Goal: Task Accomplishment & Management: Manage account settings

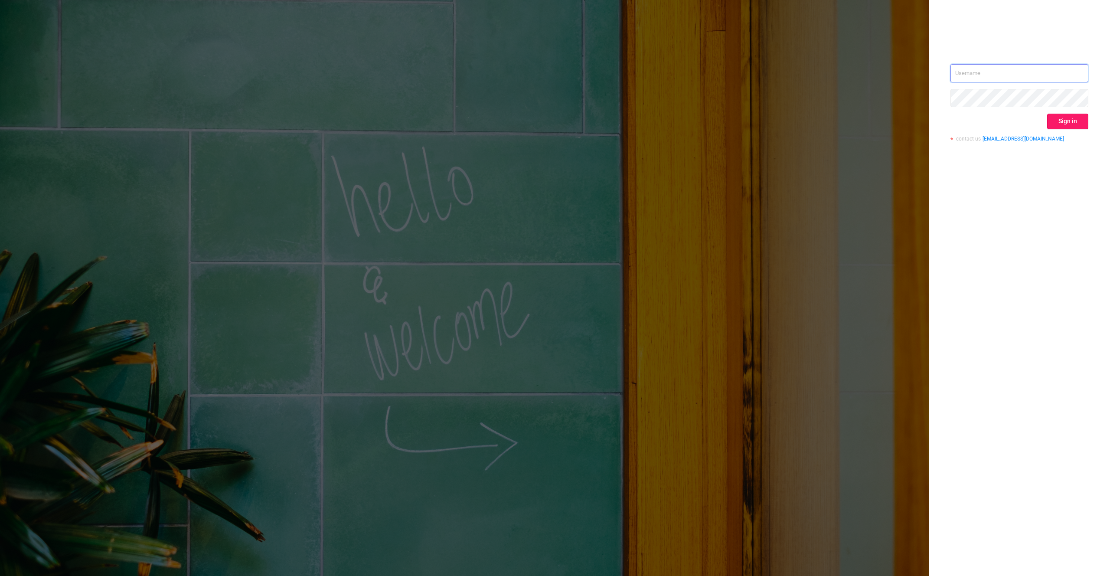
type input "denis@protected.media"
click at [1058, 121] on button "Sign in" at bounding box center [1067, 122] width 41 height 16
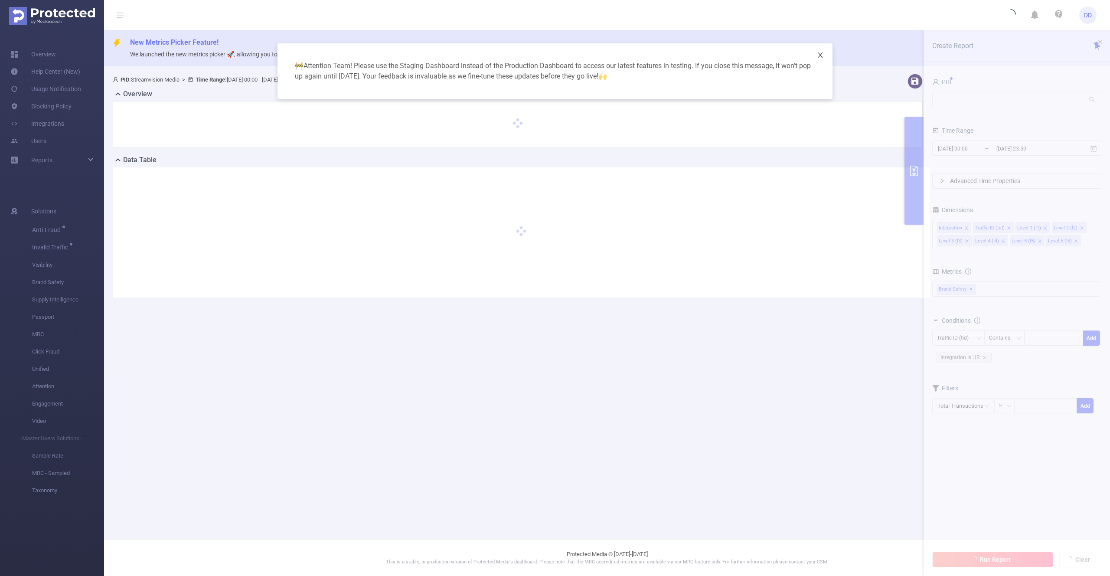
click at [821, 54] on icon "icon: close" at bounding box center [820, 54] width 5 height 5
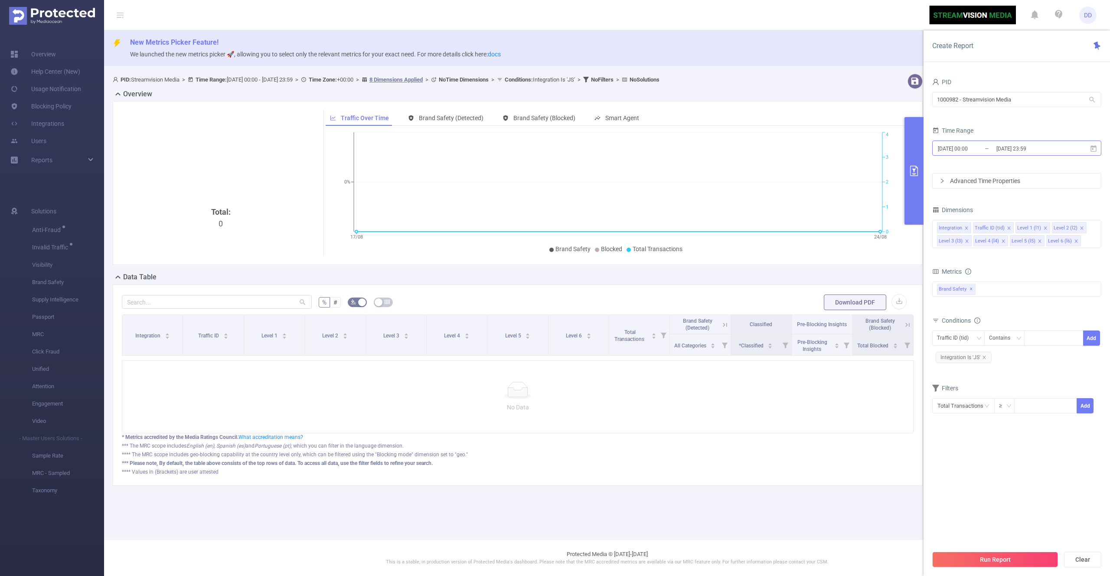
click at [998, 152] on input "[DATE] 23:59" at bounding box center [1030, 149] width 70 height 12
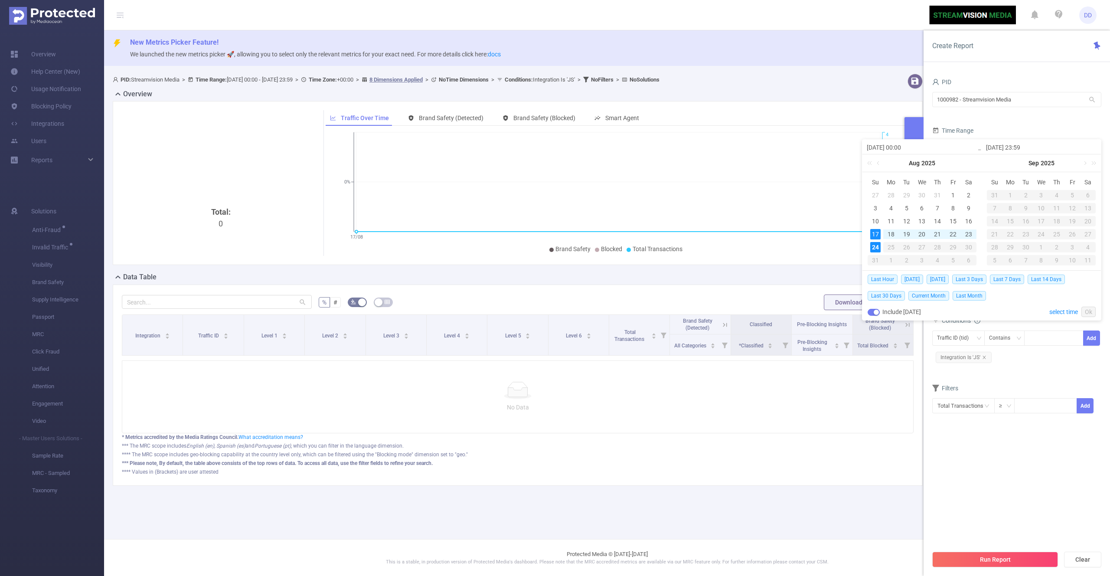
click at [943, 461] on section "PID 1000982 - Streamvision Media 1000982 - Streamvision Media Time Range 2025-0…" at bounding box center [1016, 311] width 169 height 470
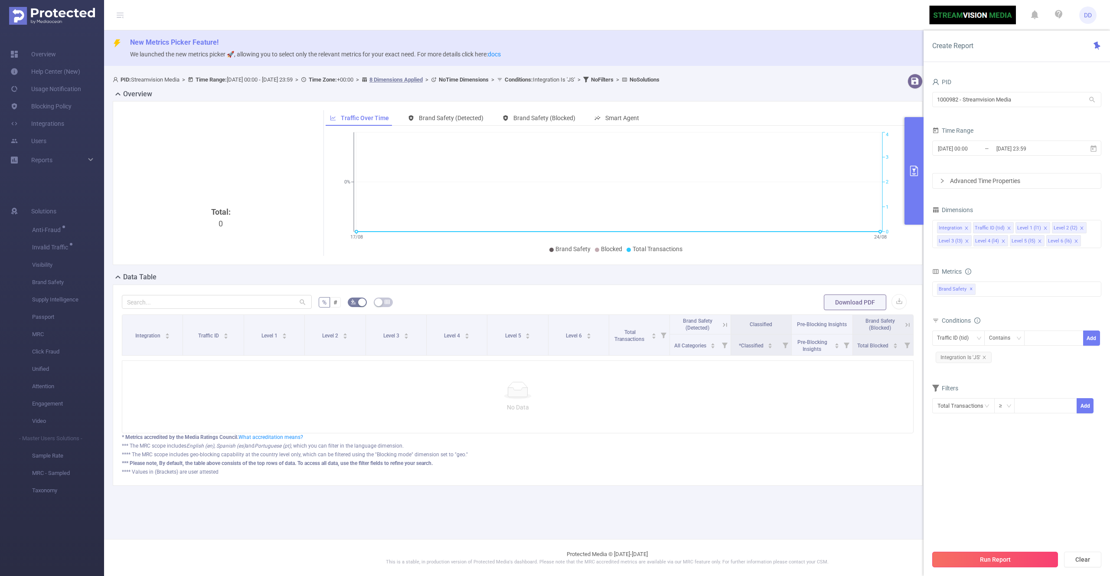
click at [968, 558] on button "Run Report" at bounding box center [995, 559] width 126 height 16
click at [60, 107] on link "Blocking Policy" at bounding box center [40, 106] width 61 height 17
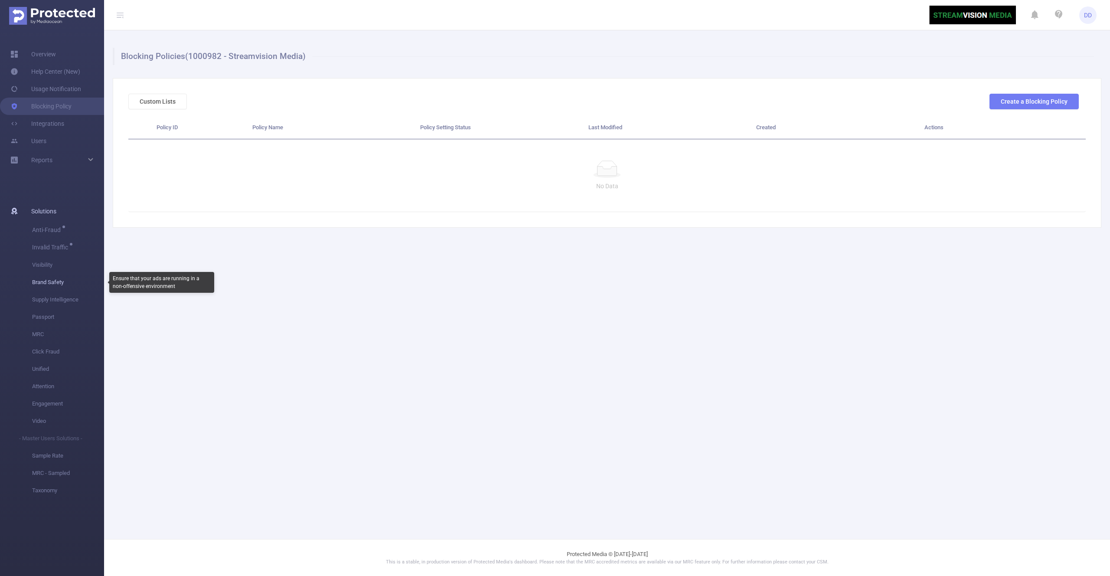
click at [56, 281] on span "Brand Safety" at bounding box center [68, 282] width 72 height 17
click at [48, 53] on link "Overview" at bounding box center [33, 54] width 46 height 17
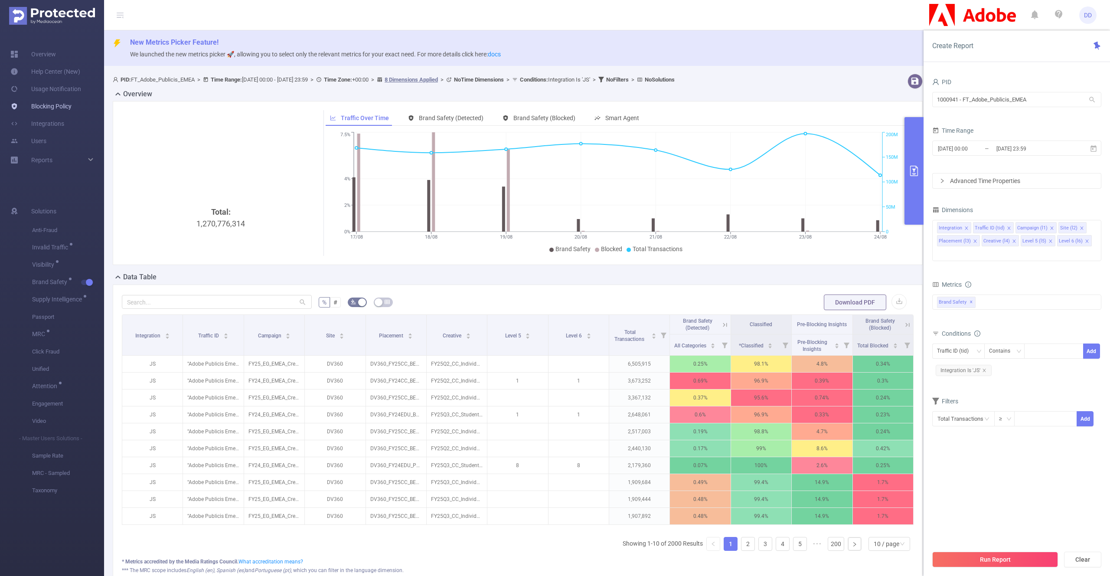
click at [57, 104] on link "Blocking Policy" at bounding box center [40, 106] width 61 height 17
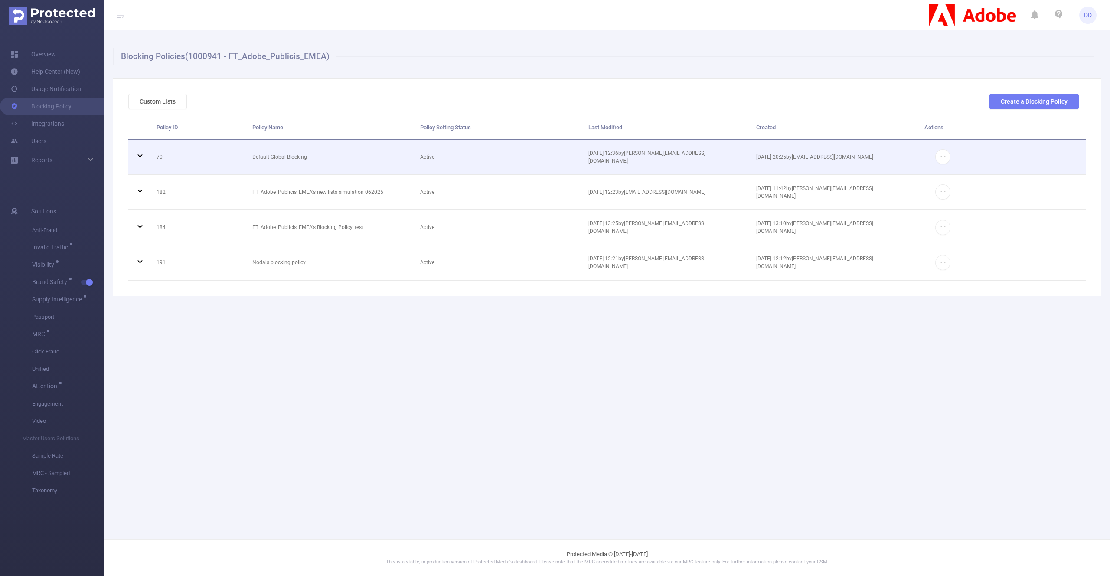
click at [272, 160] on td "Default Global Blocking" at bounding box center [330, 157] width 168 height 35
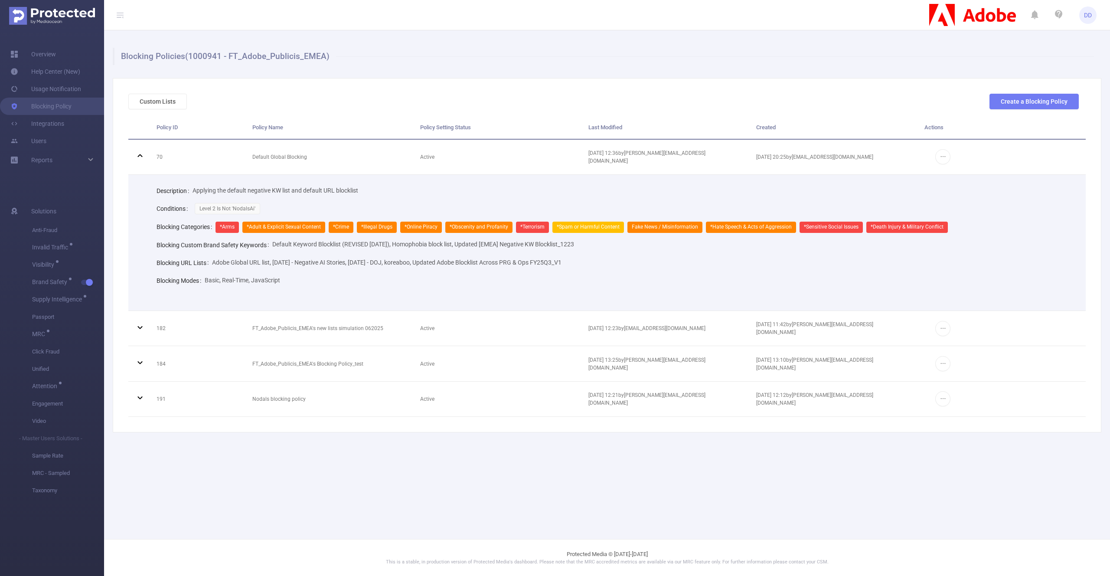
click at [283, 268] on div "Adobe Global URL list, [DATE] - Negative AI Stories, [DATE] - DOJ, koreaboo, Up…" at bounding box center [386, 262] width 349 height 17
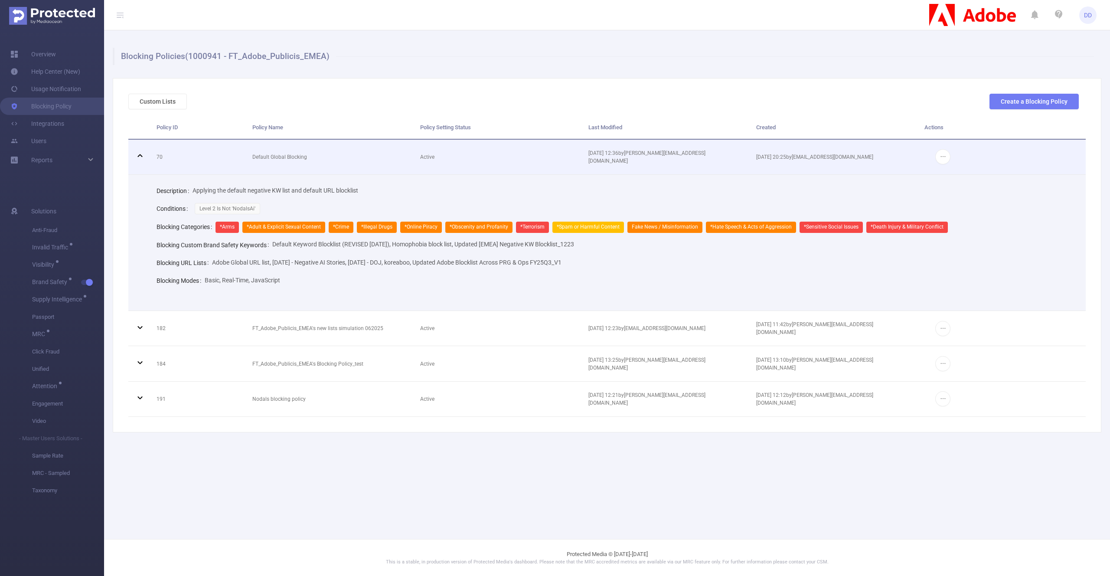
click at [279, 157] on td "Default Global Blocking" at bounding box center [330, 157] width 168 height 35
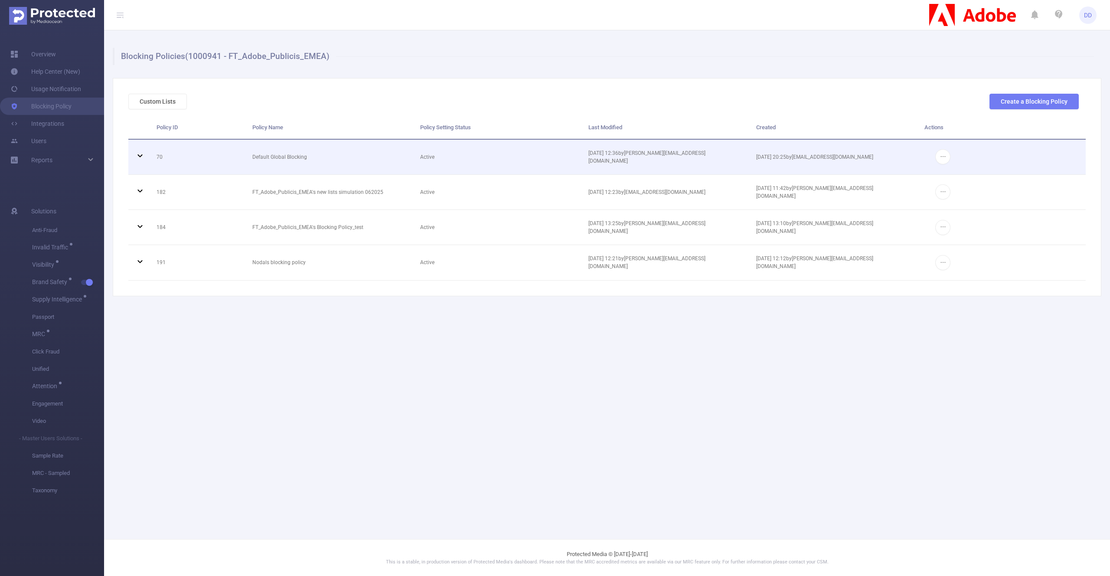
click at [276, 164] on td "Default Global Blocking" at bounding box center [330, 157] width 168 height 35
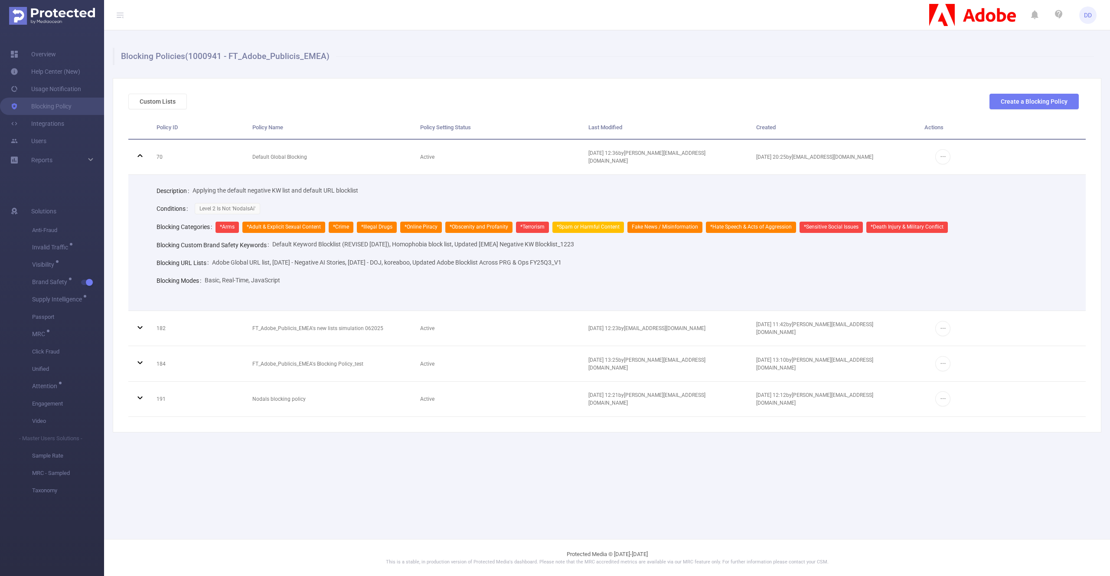
click at [251, 281] on span "Basic, Real-Time, JavaScript" at bounding box center [242, 280] width 75 height 7
click at [272, 281] on span "Basic, Real-Time, JavaScript" at bounding box center [242, 280] width 75 height 7
click at [297, 222] on span "*Adult & Explicit Sexual Content" at bounding box center [283, 227] width 83 height 11
click at [289, 259] on span "Adobe Global URL list, [DATE] - Negative AI Stories, [DATE] - DOJ, koreaboo, Up…" at bounding box center [386, 262] width 349 height 7
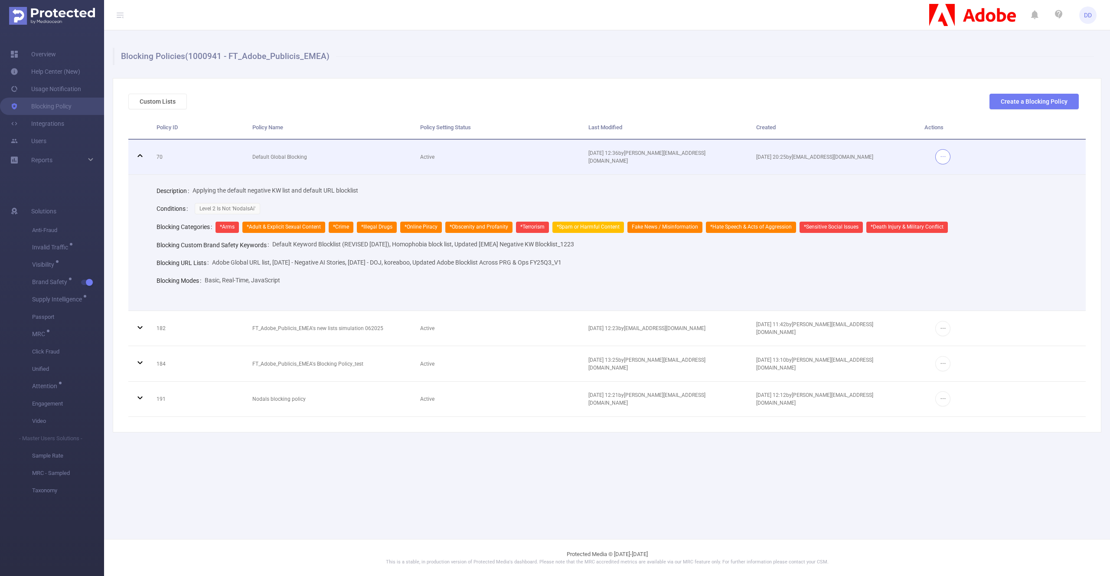
click at [943, 156] on button "button" at bounding box center [942, 156] width 15 height 15
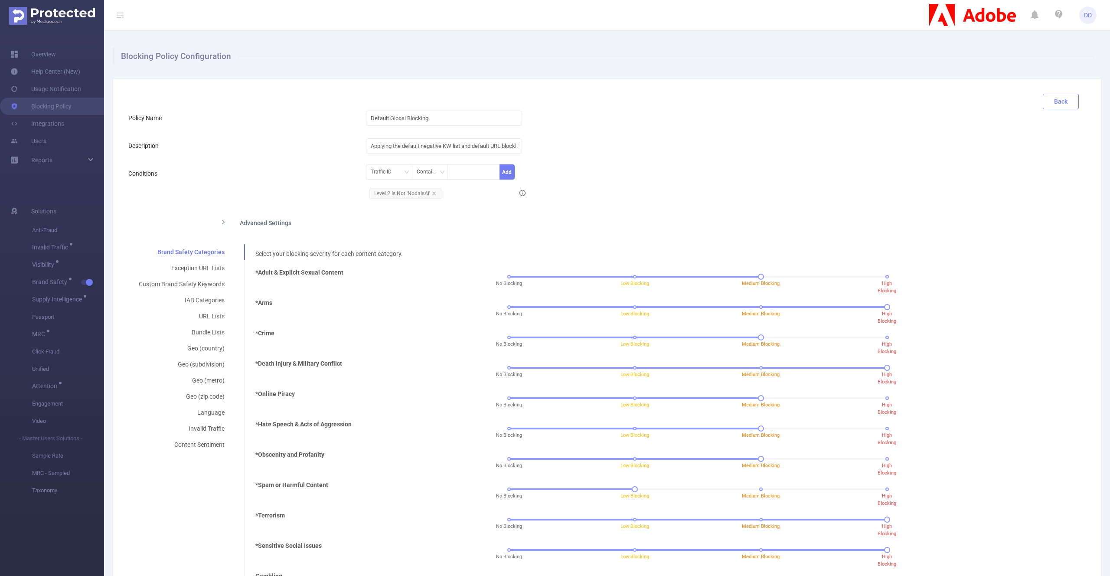
click at [1054, 101] on button "Back" at bounding box center [1061, 102] width 36 height 16
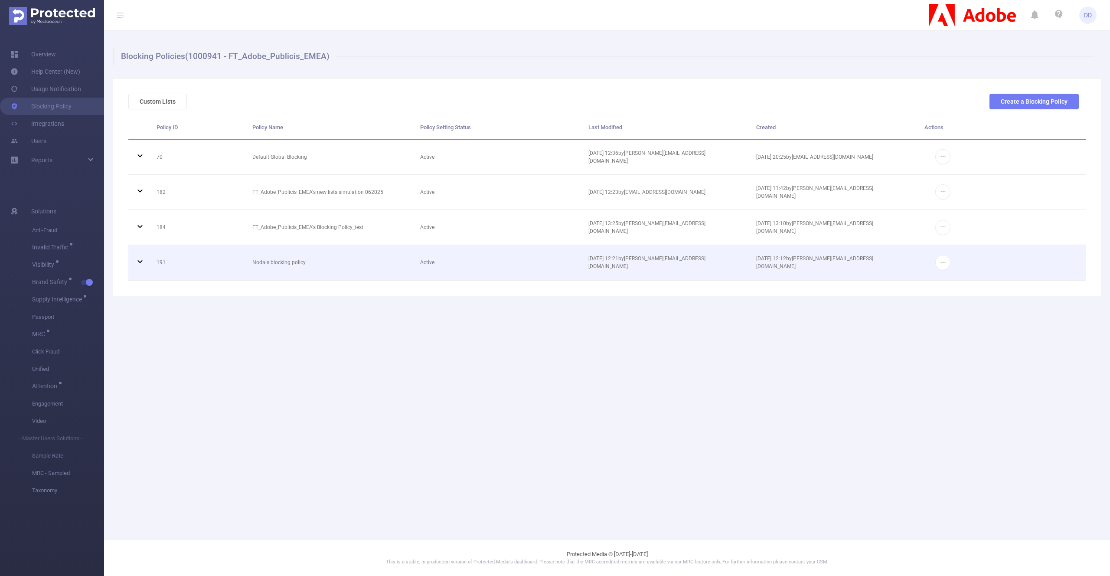
click at [240, 257] on td "191" at bounding box center [198, 262] width 96 height 35
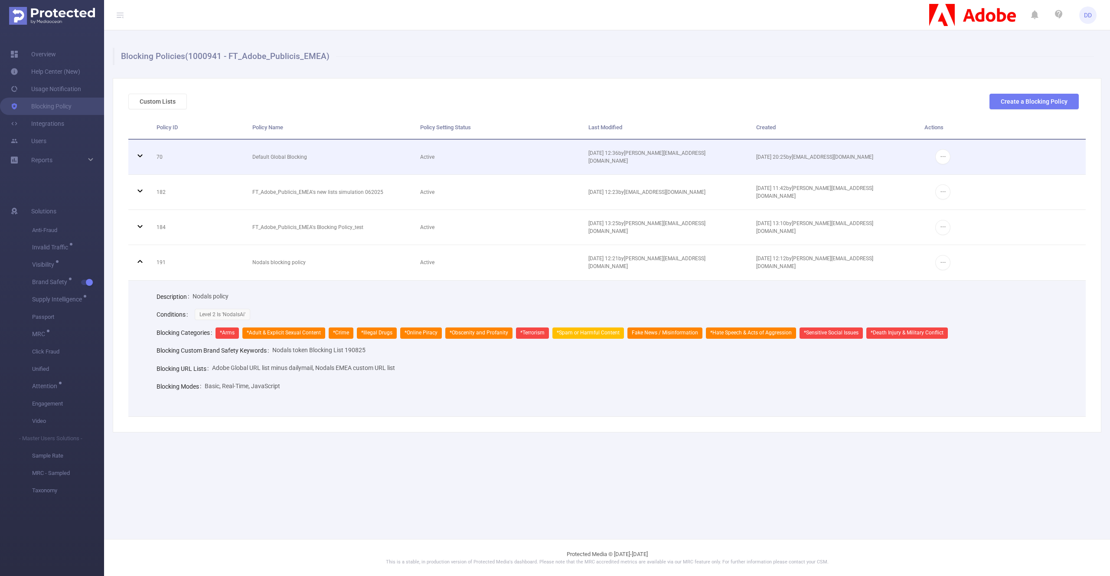
click at [144, 156] on icon at bounding box center [140, 155] width 10 height 10
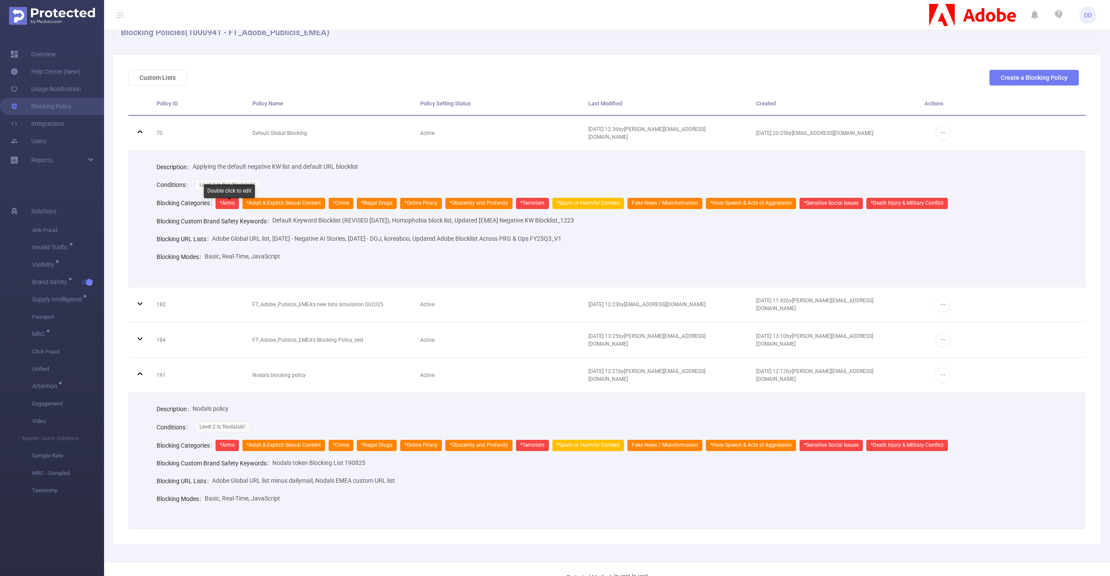
scroll to position [30, 0]
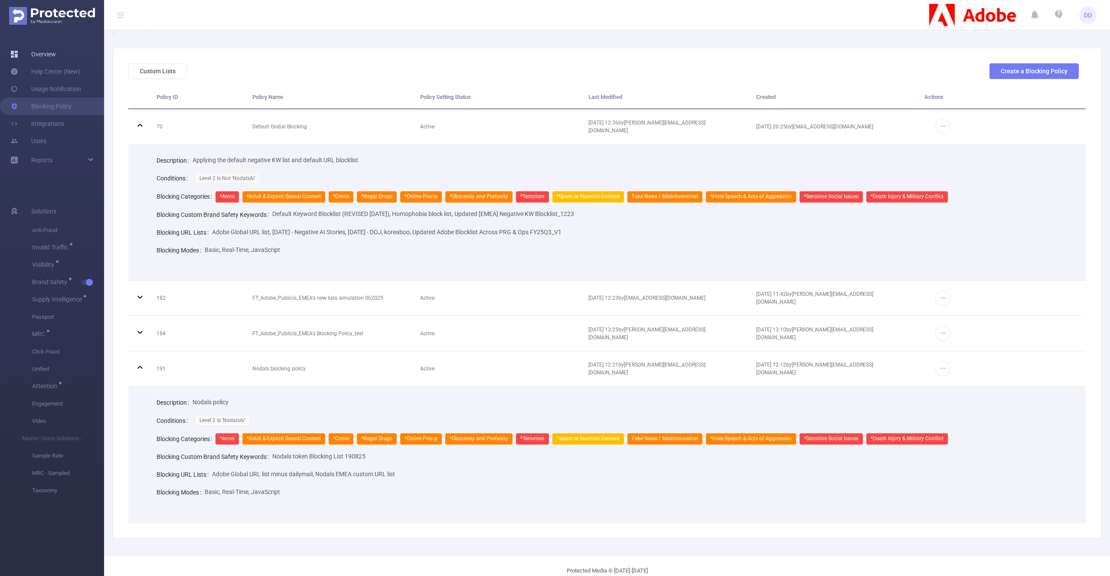
click at [56, 54] on link "Overview" at bounding box center [33, 54] width 46 height 17
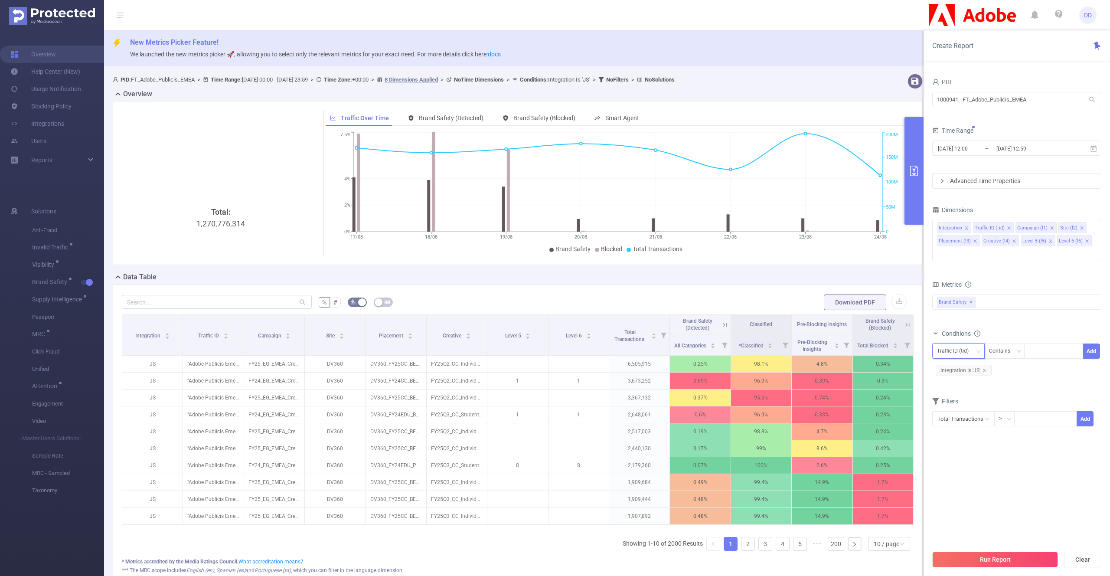
click at [964, 344] on div "Traffic ID (tid)" at bounding box center [956, 351] width 38 height 14
click at [969, 398] on li "Site (l2)" at bounding box center [958, 398] width 52 height 14
click at [1046, 342] on div "Site (l2) Contains Add Integration Is 'JS'" at bounding box center [1016, 361] width 169 height 39
click at [1045, 344] on div at bounding box center [1054, 351] width 50 height 14
type input "Nodals"
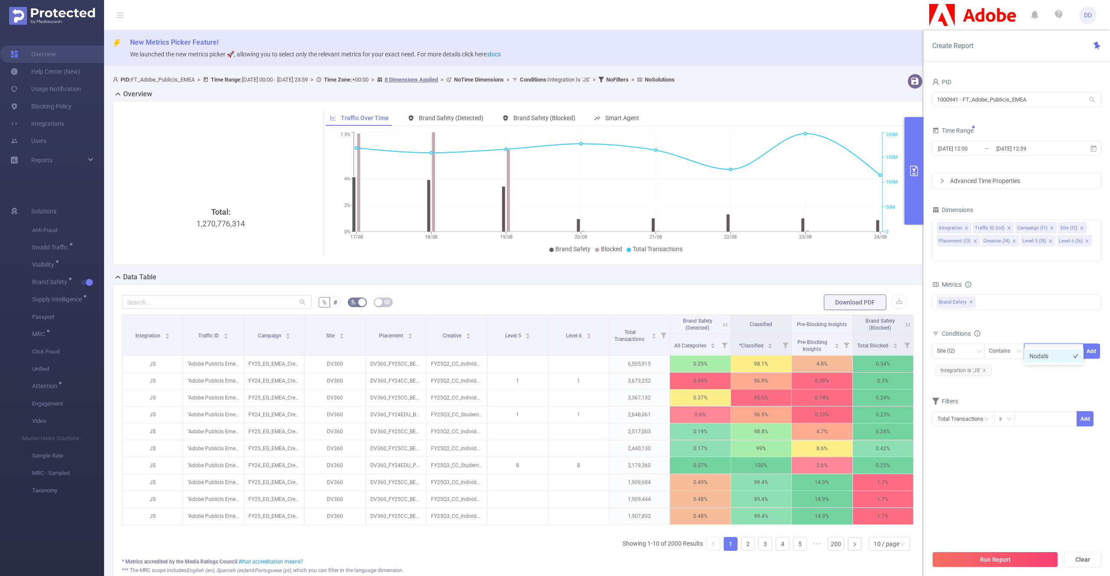
click at [1053, 356] on li "Nodals" at bounding box center [1053, 356] width 59 height 14
click at [1031, 395] on div "Filters" at bounding box center [1016, 402] width 169 height 14
click at [1088, 343] on button "Add" at bounding box center [1091, 350] width 17 height 15
click at [964, 557] on button "Run Report" at bounding box center [995, 559] width 126 height 16
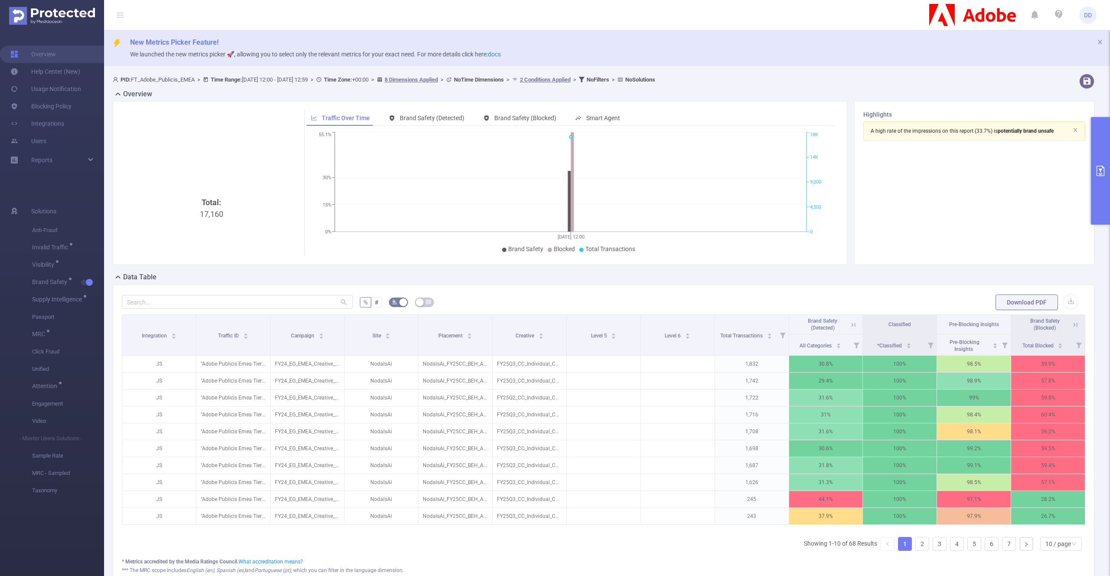
click at [1097, 132] on button "primary" at bounding box center [1100, 171] width 19 height 108
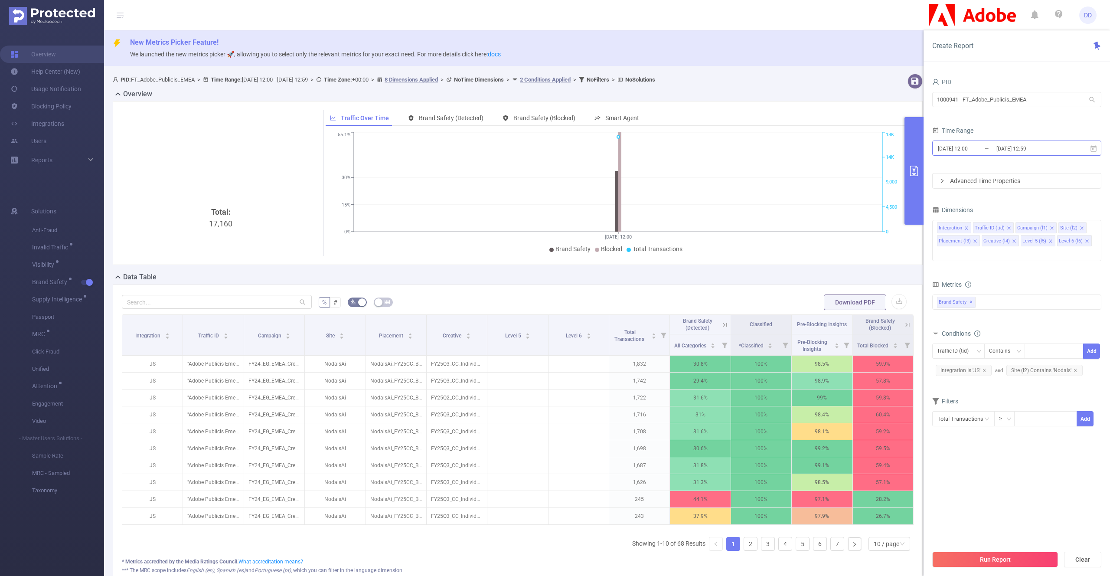
click at [1051, 149] on input "[DATE] 12:59" at bounding box center [1030, 149] width 70 height 12
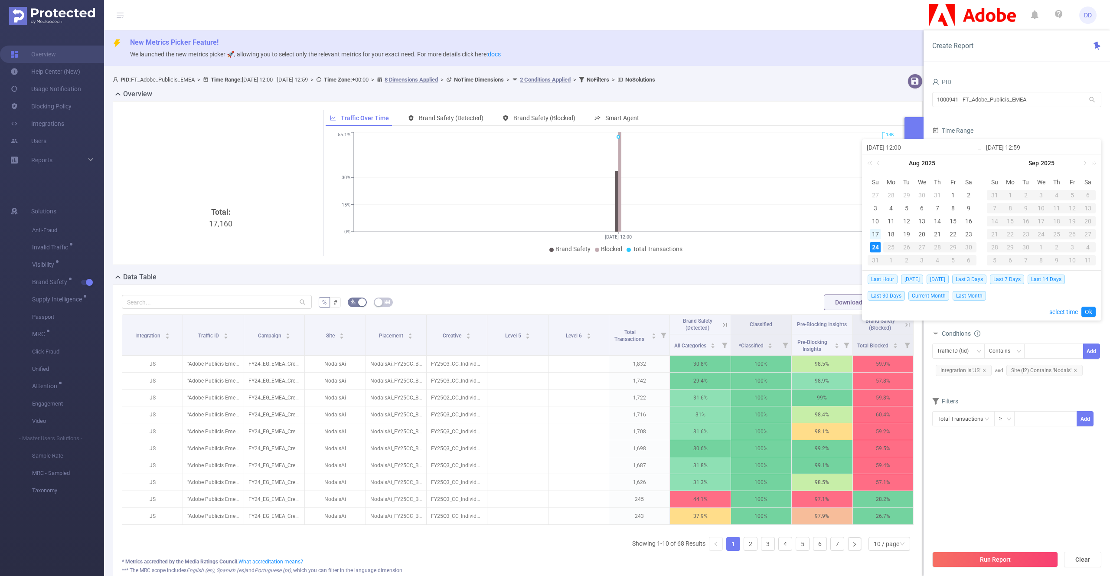
click at [874, 235] on div "17" at bounding box center [875, 234] width 10 height 10
click at [874, 247] on div "24" at bounding box center [875, 247] width 10 height 10
type input "[DATE] 12:00"
click at [1091, 307] on link "Ok" at bounding box center [1088, 312] width 14 height 10
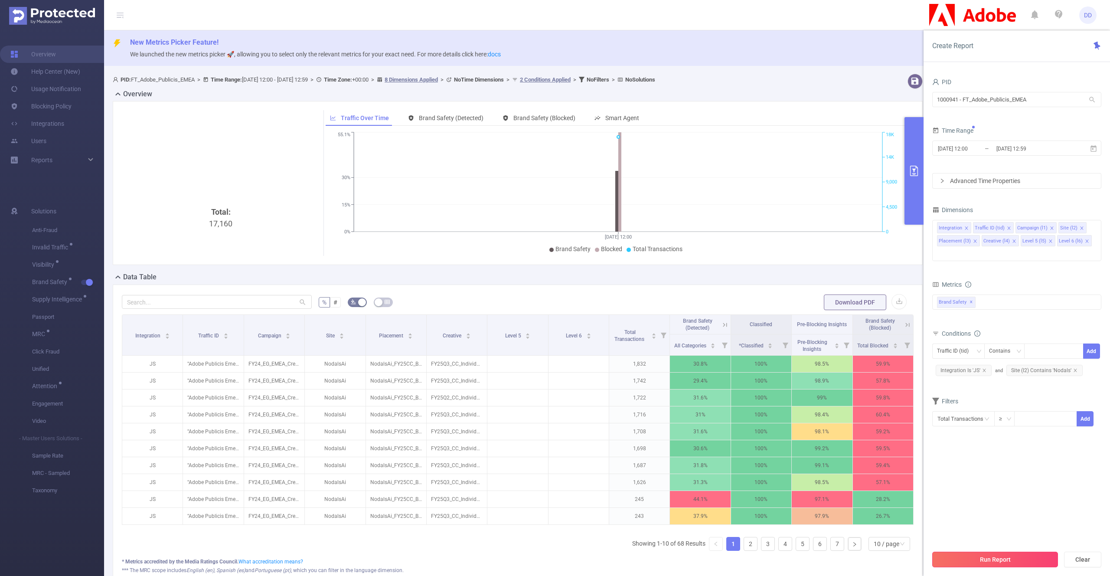
click at [957, 555] on button "Run Report" at bounding box center [995, 559] width 126 height 16
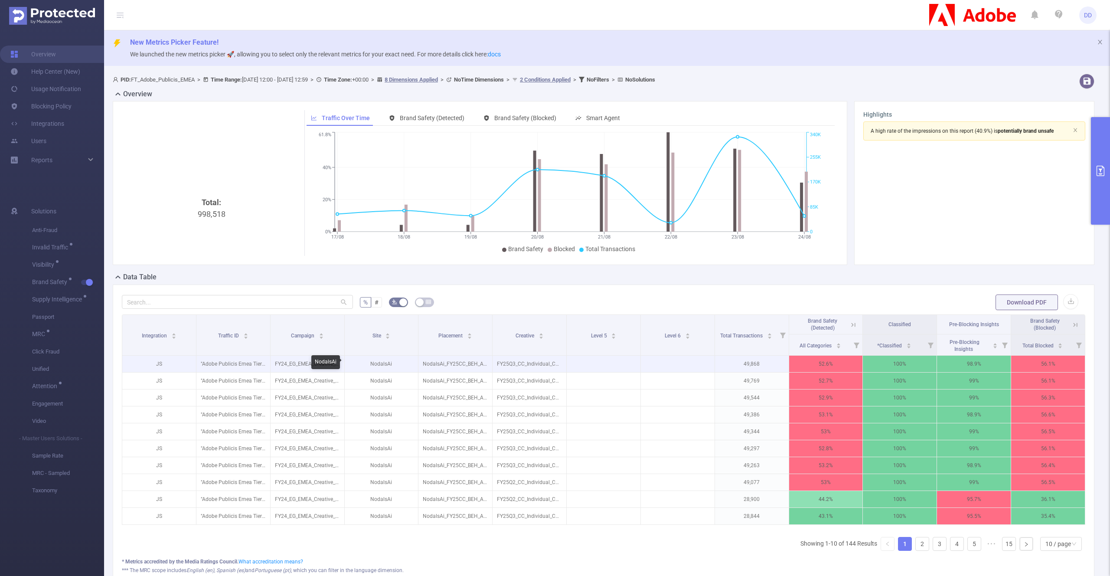
click at [380, 365] on p "NodalsAi" at bounding box center [382, 364] width 74 height 16
copy p "NodalsAi"
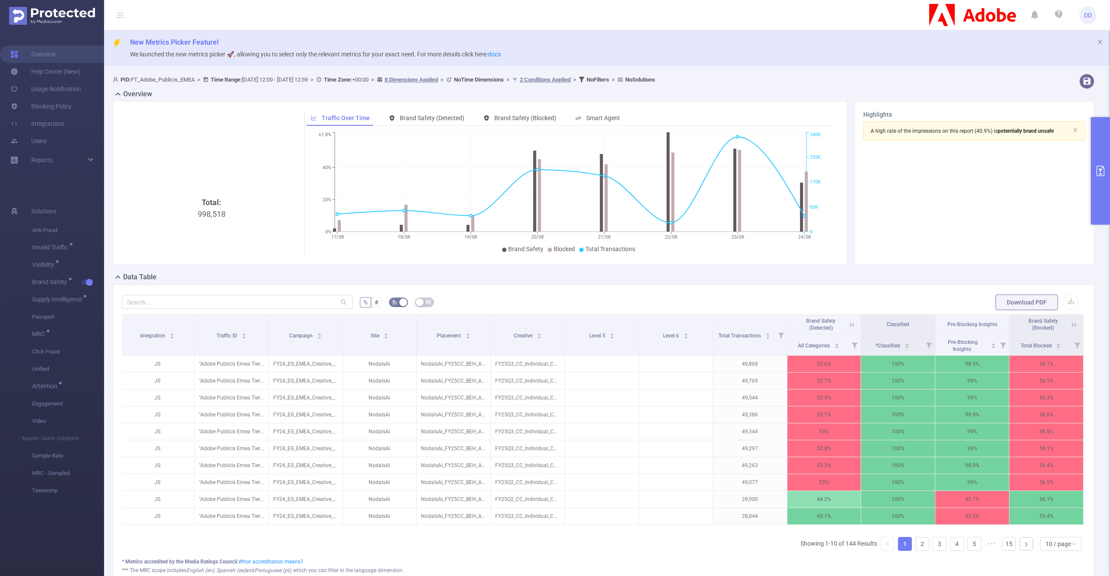
click at [1072, 324] on icon at bounding box center [1074, 325] width 8 height 8
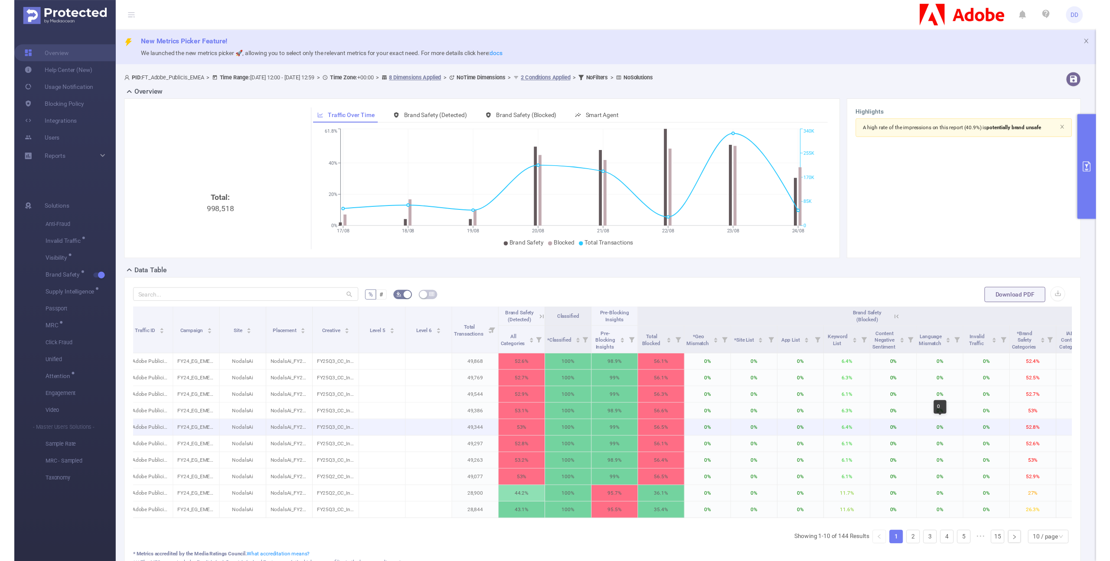
scroll to position [0, 88]
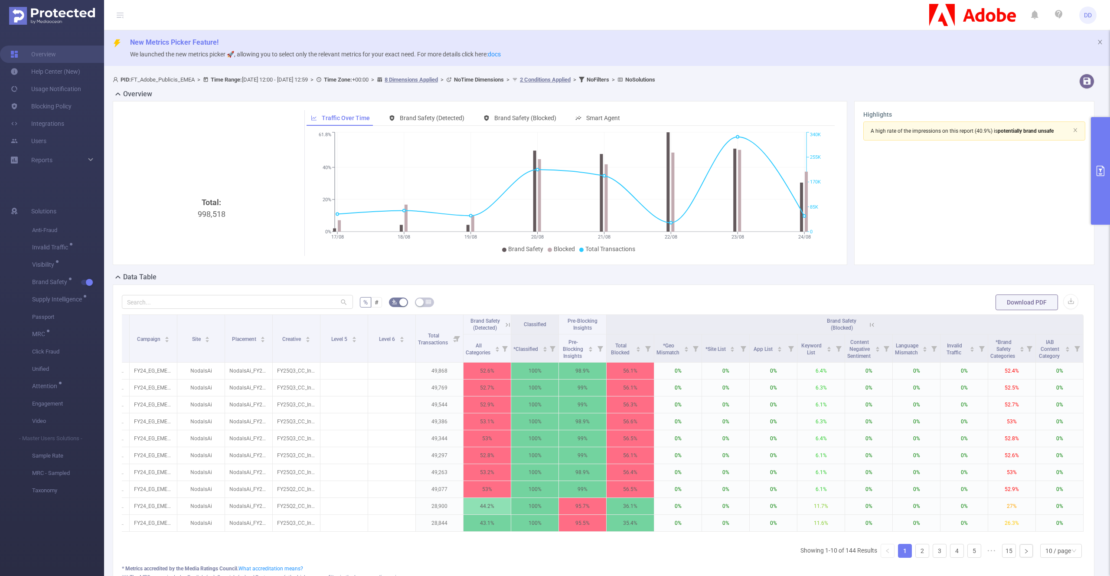
click at [507, 325] on icon at bounding box center [508, 325] width 4 height 4
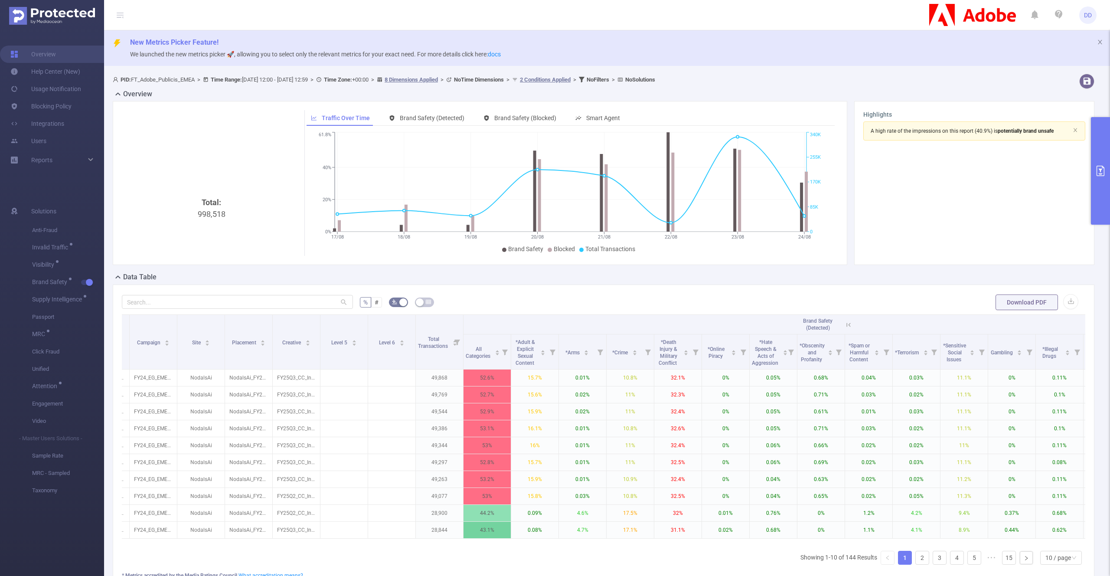
click at [1095, 154] on button "primary" at bounding box center [1100, 171] width 19 height 108
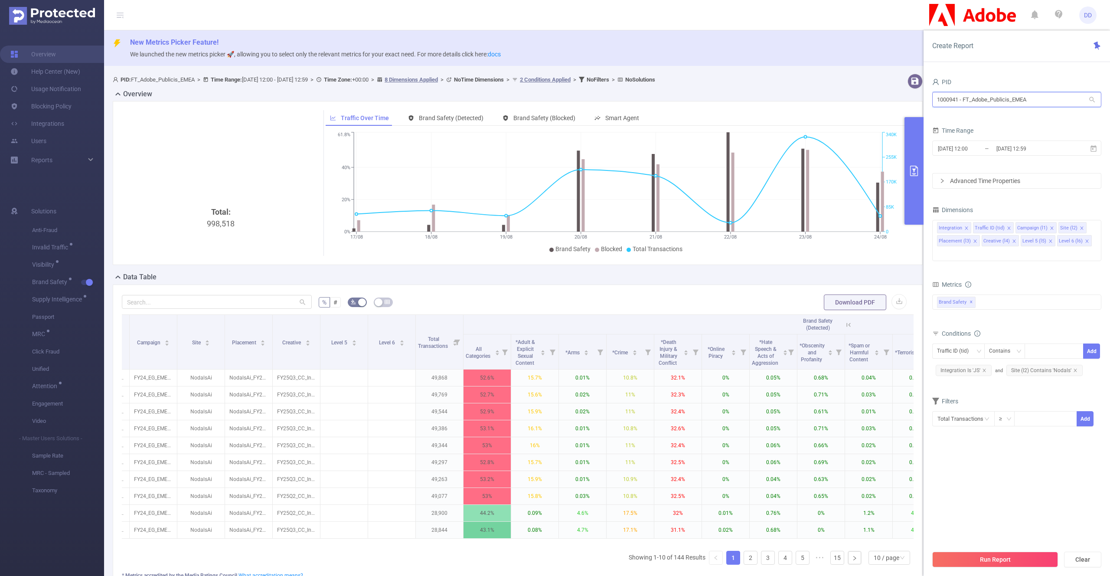
click at [1040, 104] on input "1000941 - FT_Adobe_Publicis_EMEA" at bounding box center [1016, 99] width 169 height 15
click at [1045, 69] on div "PID 1000941 - FT_Adobe_Publicis_EMEA 1000941 - FT_Adobe_Publicis_EMEA Time Rang…" at bounding box center [1016, 329] width 186 height 524
click at [1073, 369] on icon "icon: close" at bounding box center [1074, 370] width 3 height 3
click at [989, 555] on button "Run Report" at bounding box center [995, 559] width 126 height 16
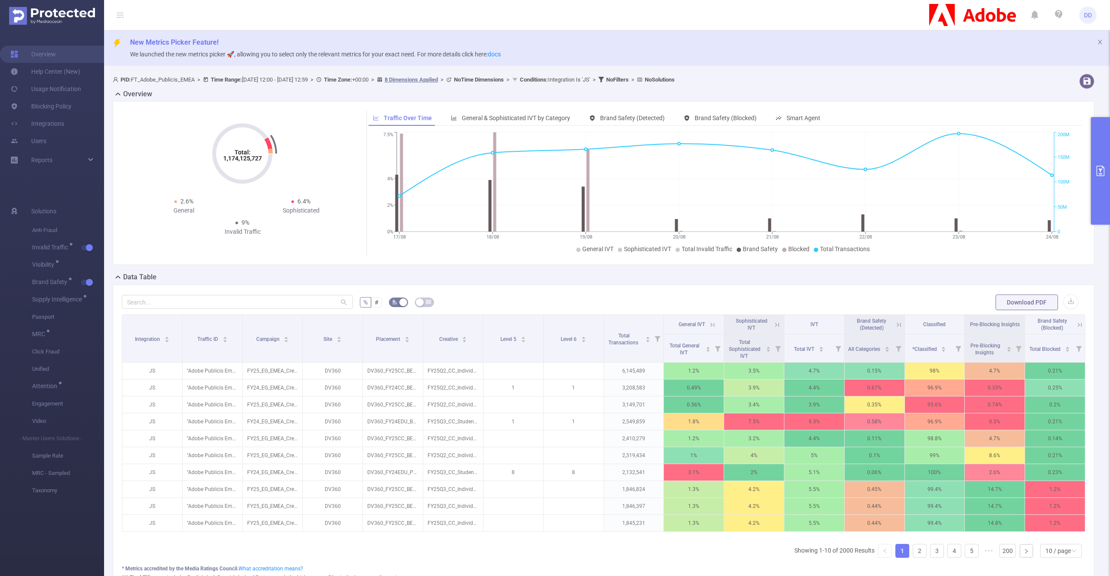
click at [1105, 171] on icon "primary" at bounding box center [1100, 171] width 10 height 10
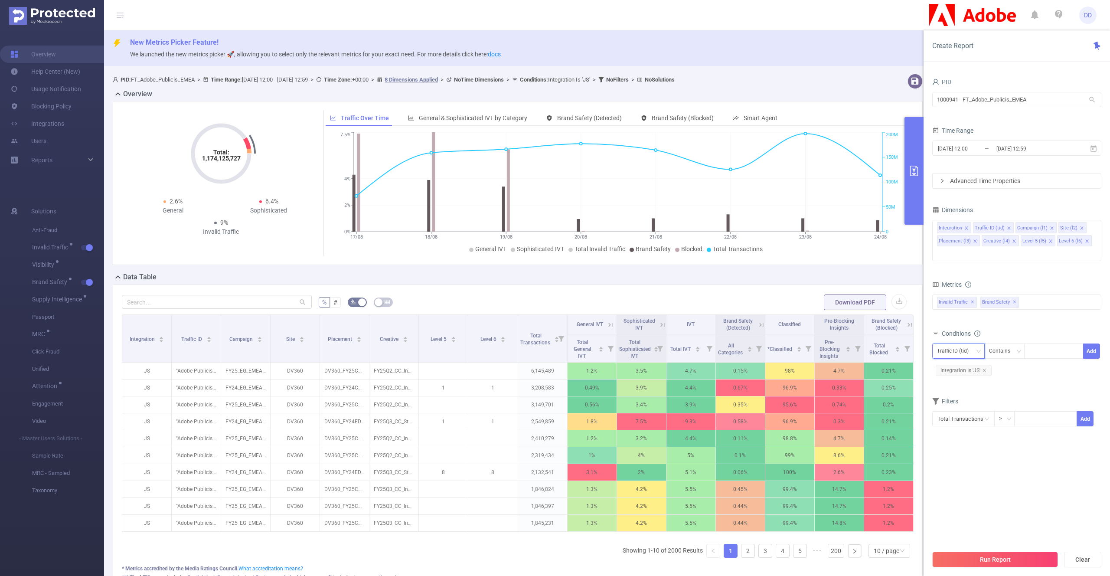
click at [969, 344] on div "Traffic ID (tid)" at bounding box center [956, 351] width 38 height 14
click at [962, 398] on li "Site (l2)" at bounding box center [958, 398] width 52 height 14
click at [999, 344] on div "Contains" at bounding box center [1002, 351] width 27 height 14
click at [1010, 397] on li "Does Not Contain" at bounding box center [1013, 398] width 58 height 14
click at [1042, 344] on div at bounding box center [1054, 351] width 50 height 14
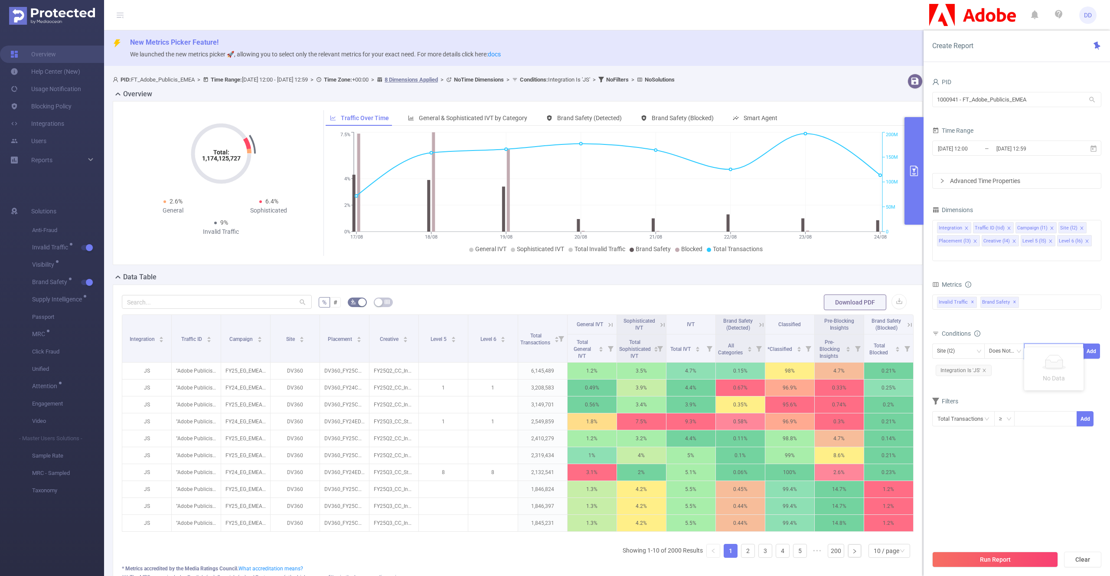
paste input "NodalsAi"
type input "NodalsAi"
click at [1044, 355] on li "NodalsAi" at bounding box center [1053, 356] width 59 height 14
click at [1095, 343] on button "Add" at bounding box center [1091, 350] width 17 height 15
click at [987, 556] on button "Run Report" at bounding box center [995, 559] width 126 height 16
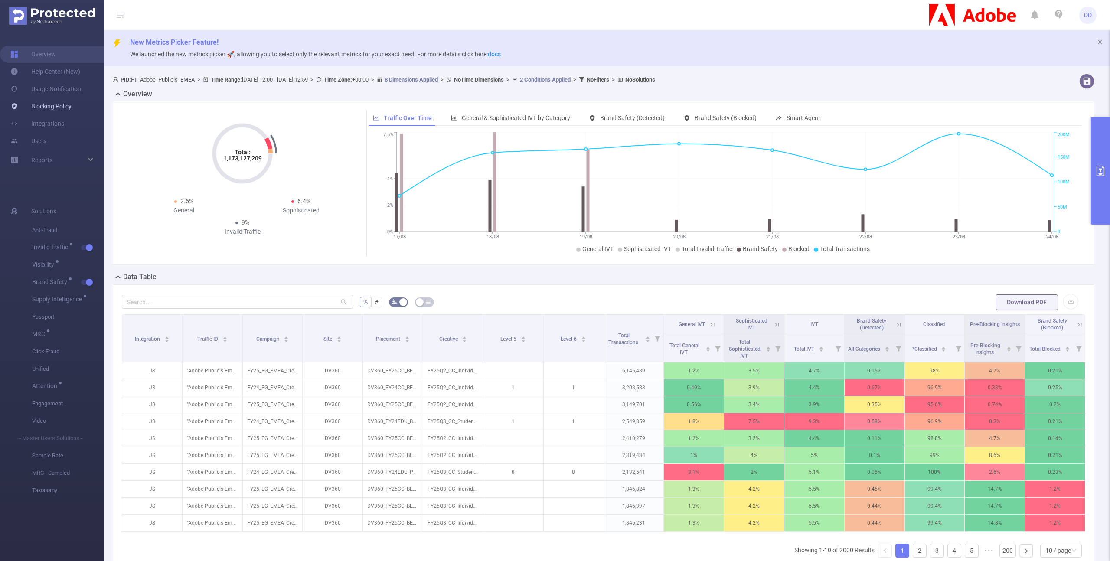
click at [51, 108] on link "Blocking Policy" at bounding box center [40, 106] width 61 height 17
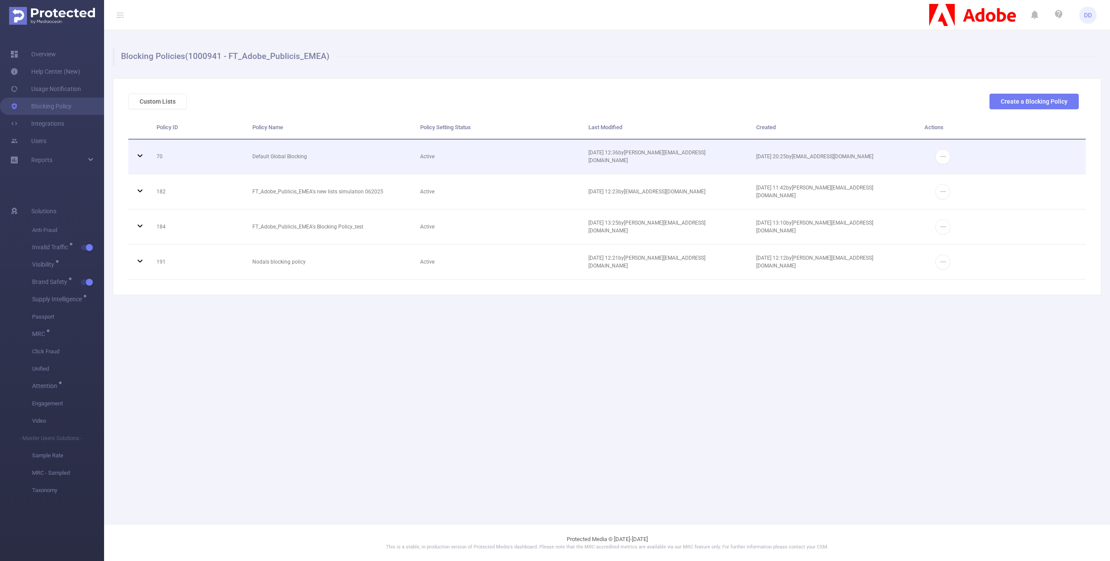
click at [288, 157] on td "Default Global Blocking" at bounding box center [330, 157] width 168 height 35
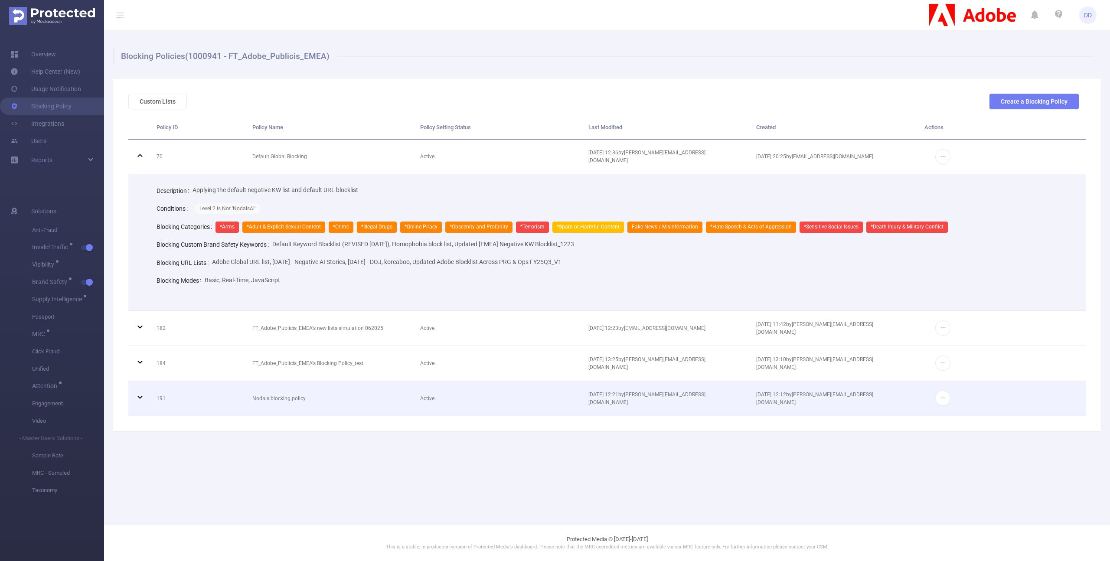
click at [356, 397] on td "Nodals blocking policy" at bounding box center [330, 398] width 168 height 35
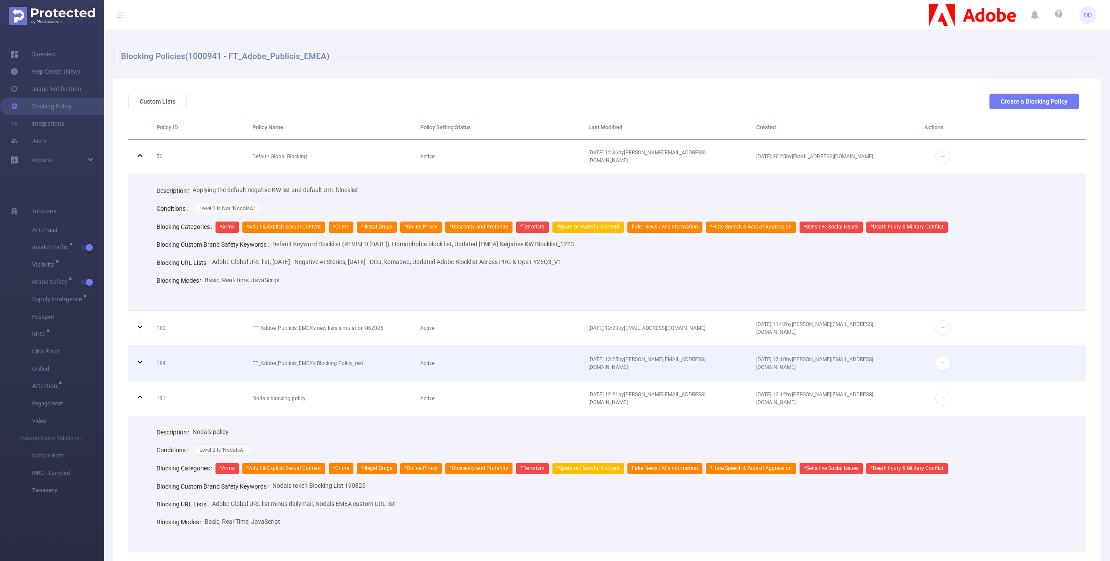
click at [353, 359] on td "FT_Adobe_Publicis_EMEA's Blocking Policy_test" at bounding box center [330, 363] width 168 height 35
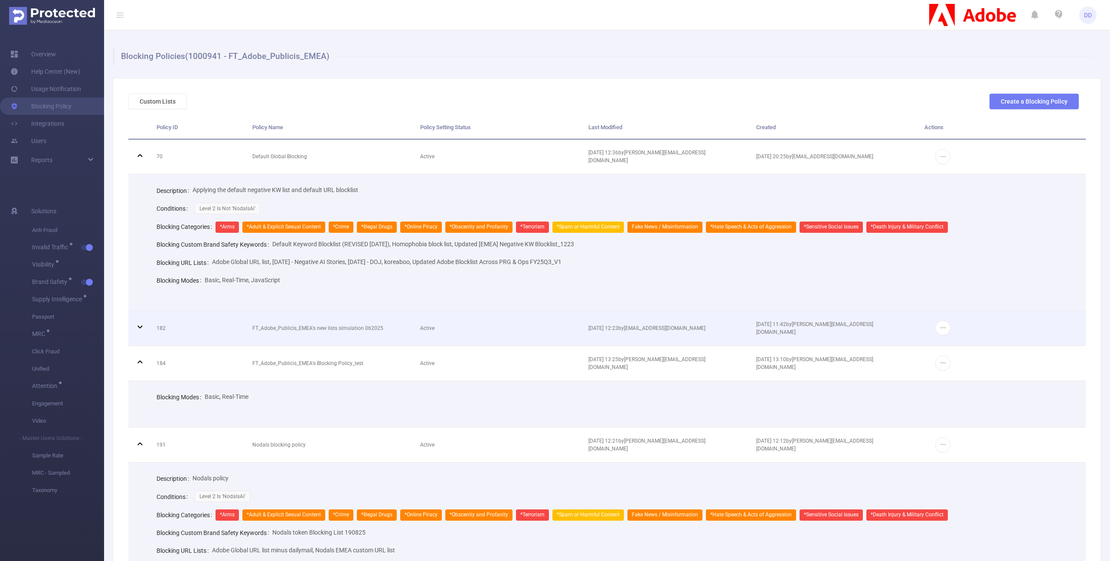
click at [293, 329] on td "FT_Adobe_Publicis_EMEA's new lists simulation 062025" at bounding box center [330, 328] width 168 height 35
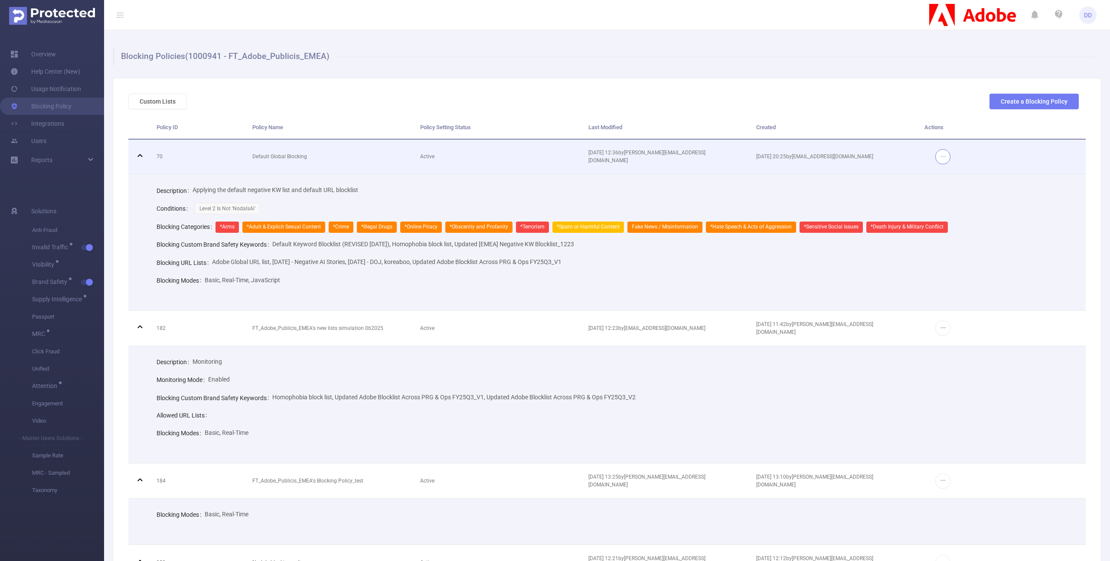
click at [943, 159] on button "button" at bounding box center [942, 156] width 15 height 15
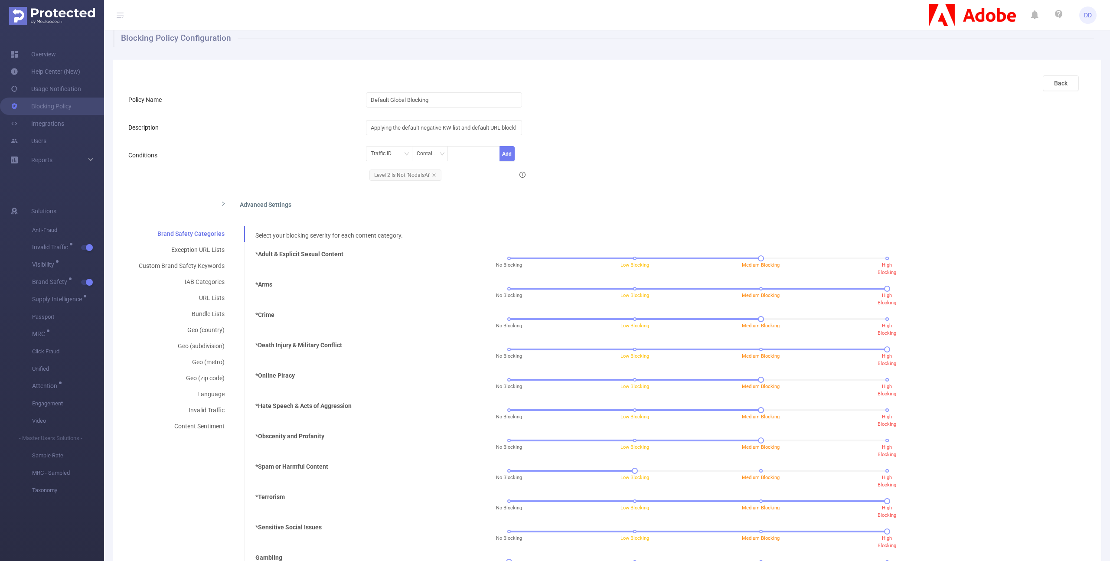
scroll to position [20, 0]
click at [205, 248] on div "Exception URL Lists" at bounding box center [181, 249] width 107 height 16
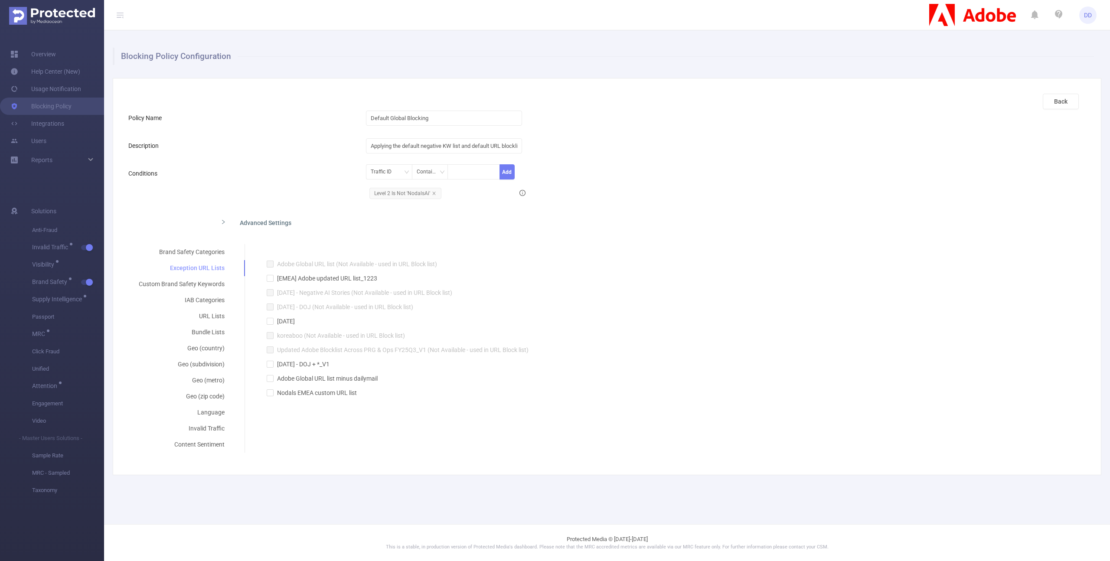
scroll to position [0, 0]
click at [208, 281] on div "Custom Brand Safety Keywords" at bounding box center [181, 284] width 107 height 16
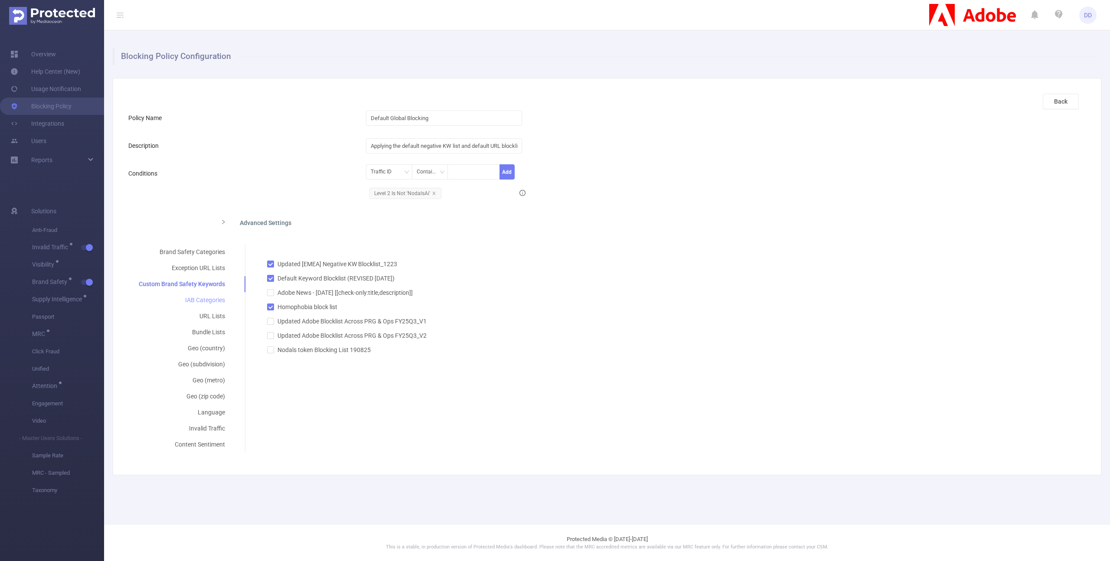
click at [210, 302] on div "IAB Categories" at bounding box center [181, 300] width 107 height 16
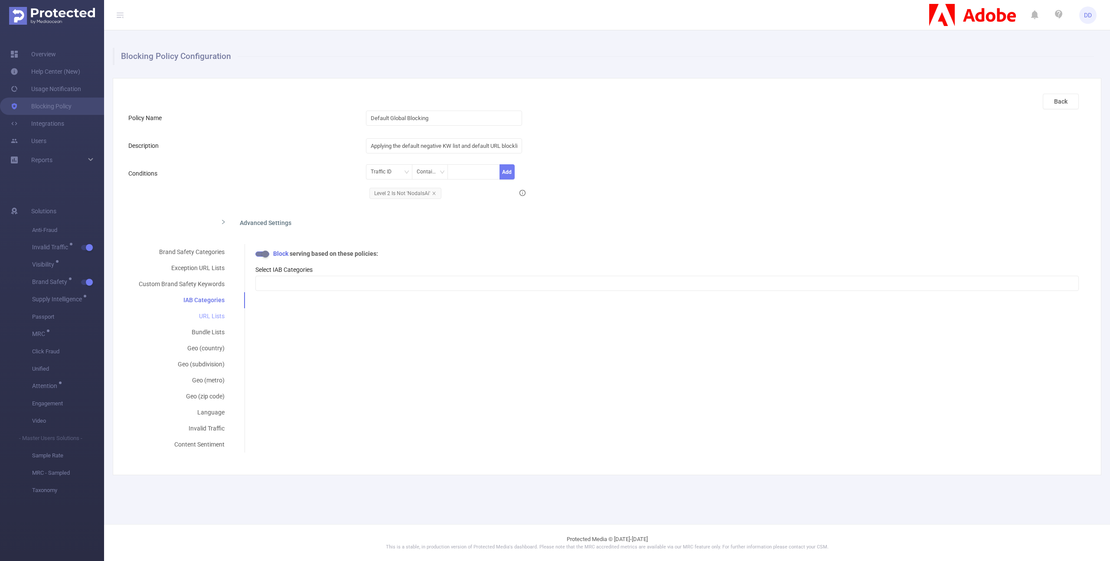
click at [212, 314] on div "URL Lists" at bounding box center [181, 316] width 107 height 16
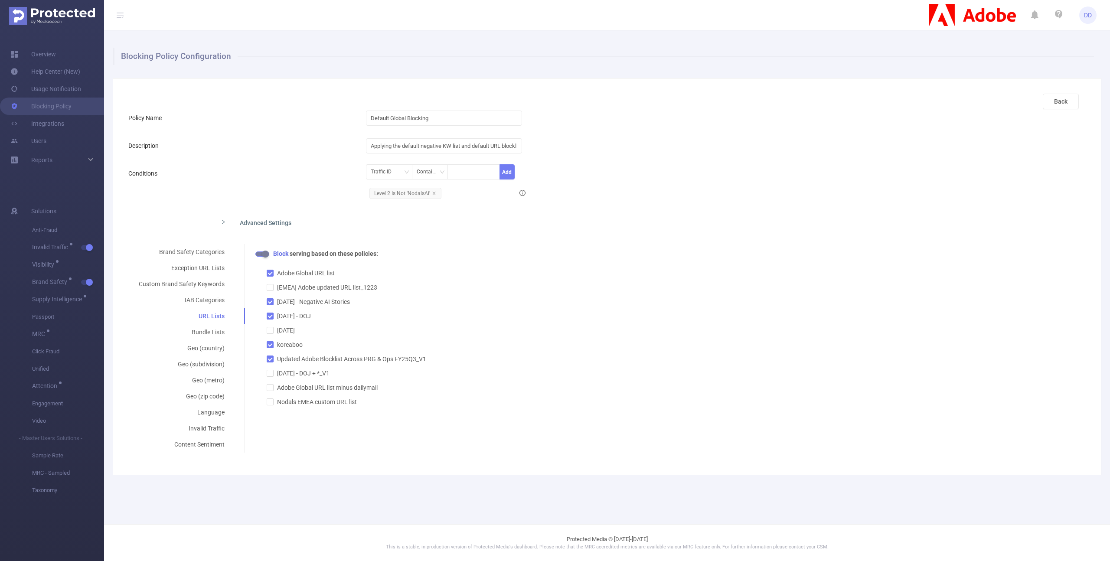
click at [220, 222] on div "Advanced Settings" at bounding box center [499, 222] width 570 height 18
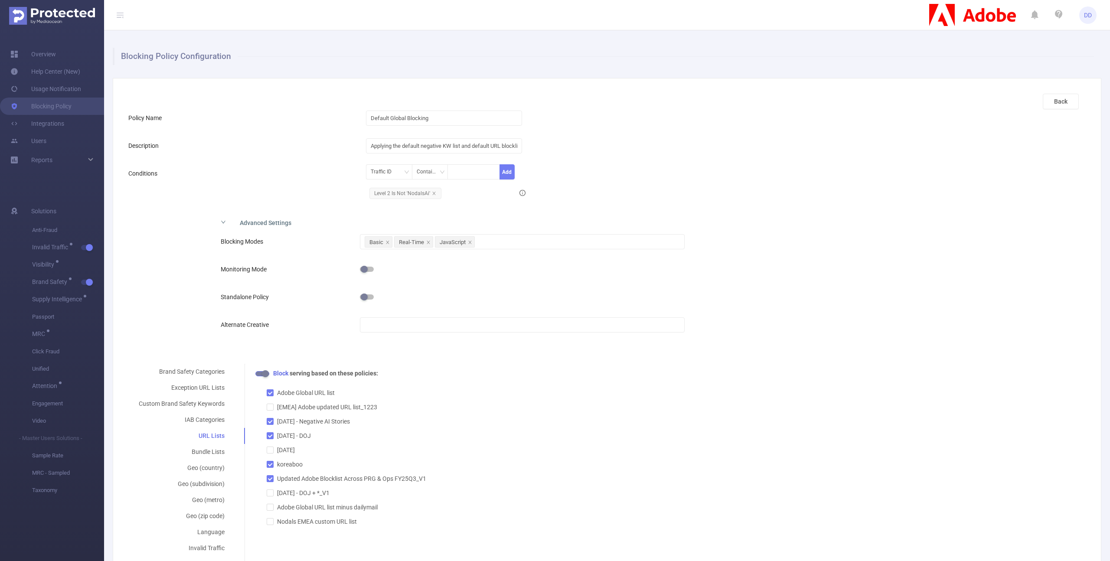
click at [220, 222] on div "Advanced Settings" at bounding box center [499, 222] width 570 height 18
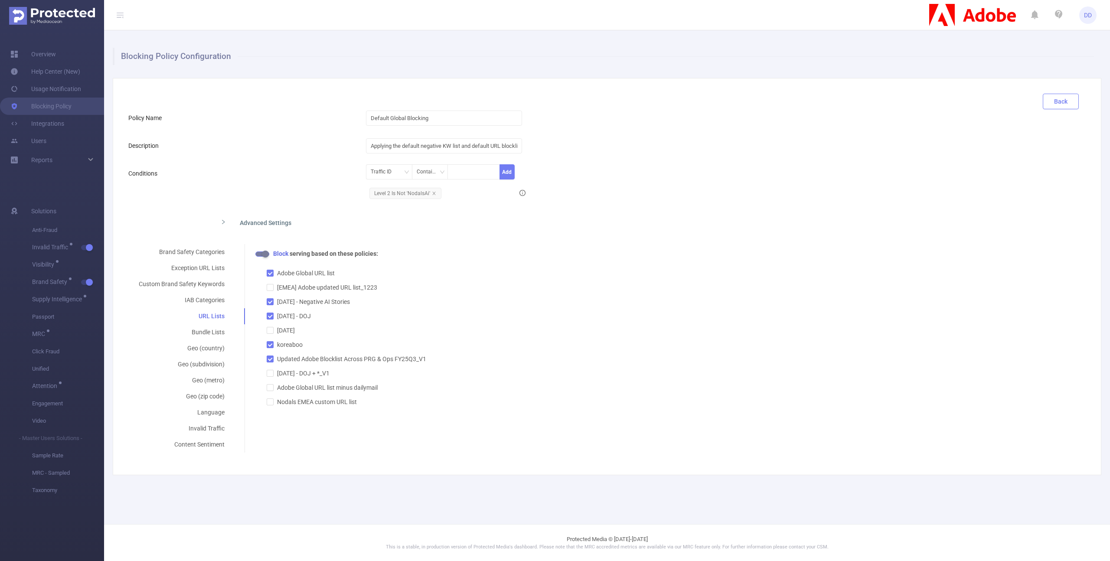
click at [1061, 99] on button "Back" at bounding box center [1061, 102] width 36 height 16
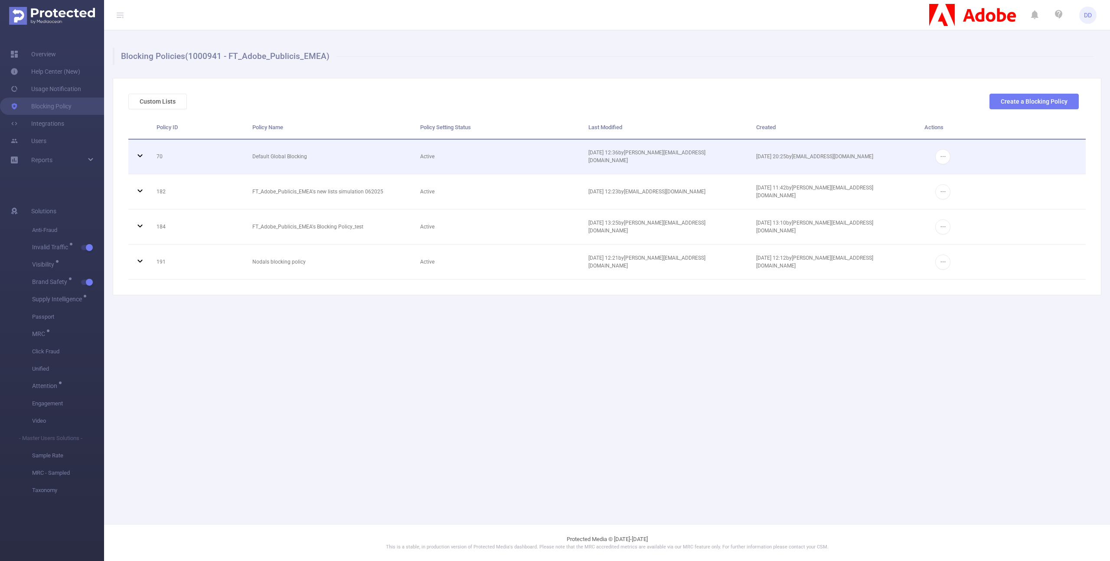
click at [197, 157] on td "70" at bounding box center [198, 157] width 96 height 35
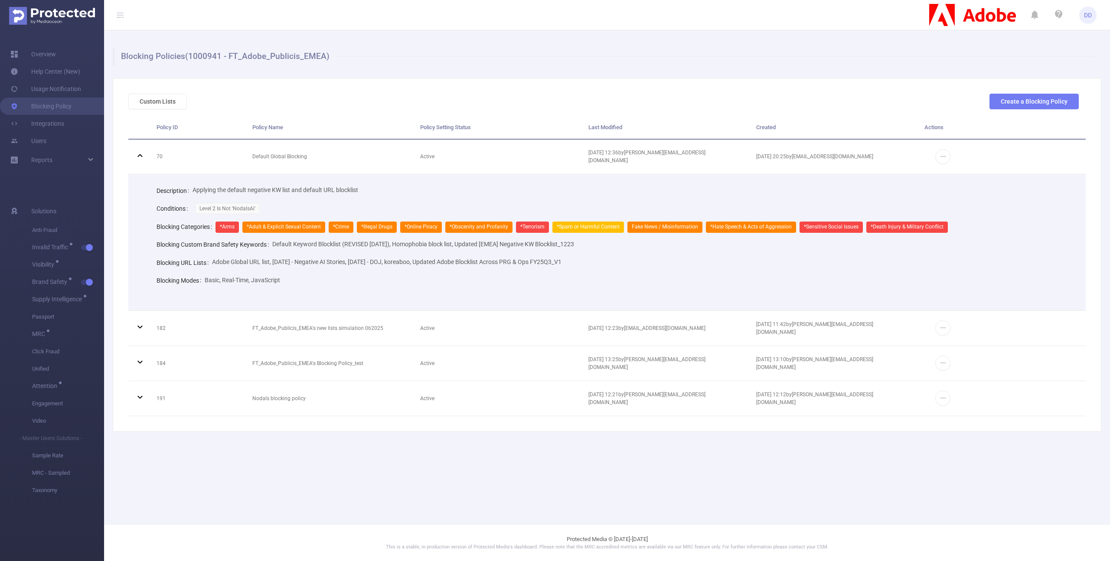
click at [203, 60] on h1 "Blocking Policies (1000941 - FT_Adobe_Publicis_EMEA)" at bounding box center [603, 56] width 981 height 17
copy h1 "1000941"
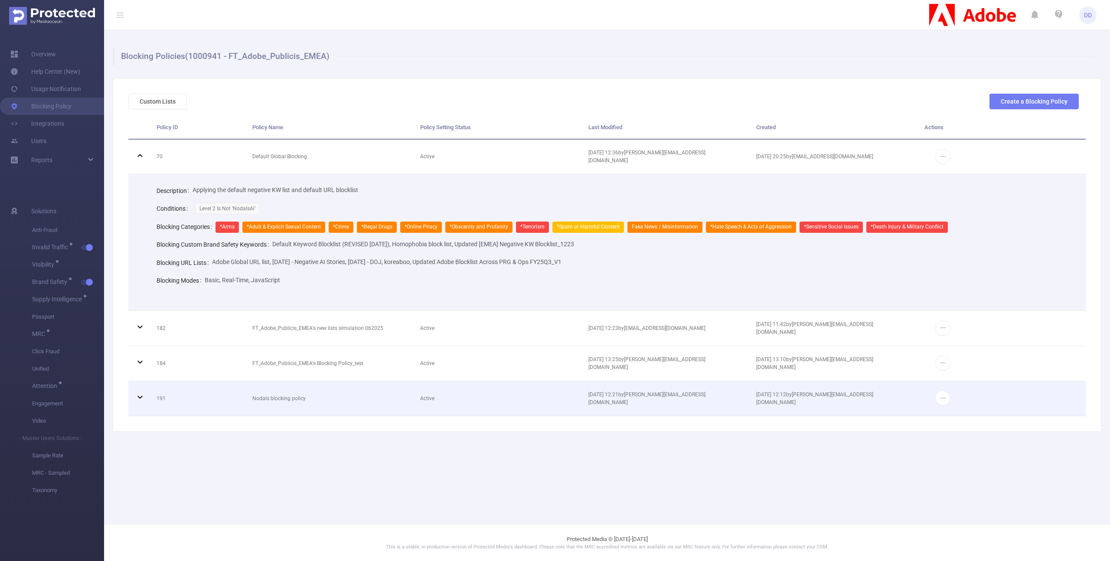
click at [142, 396] on icon at bounding box center [140, 397] width 10 height 10
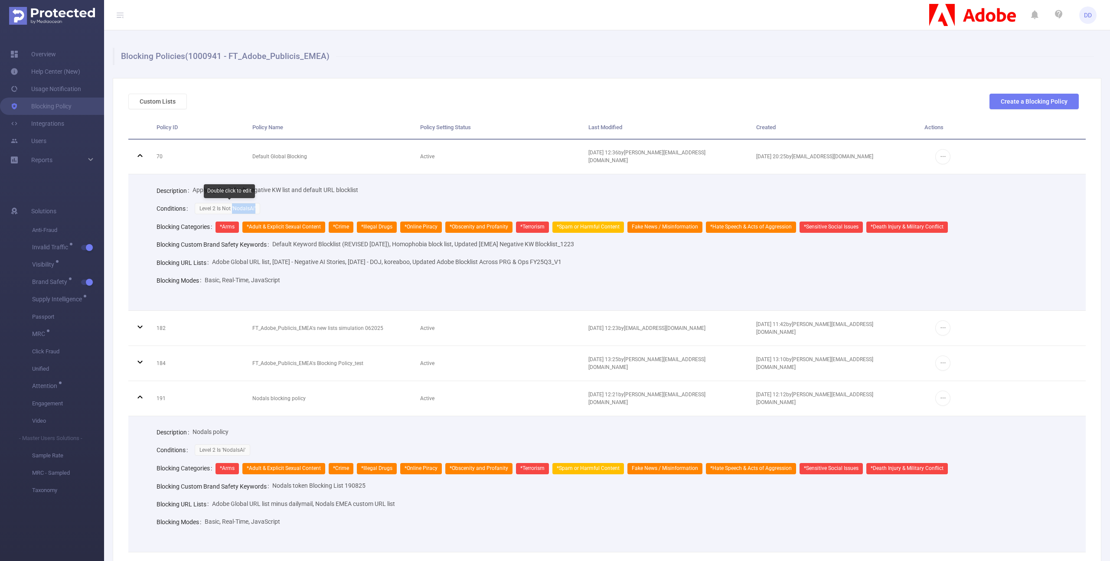
drag, startPoint x: 232, startPoint y: 210, endPoint x: 254, endPoint y: 209, distance: 22.1
click at [254, 209] on span "Level 2 Is Not 'NodalsAi'" at bounding box center [227, 208] width 65 height 11
copy span "'NodalsAi'"
click at [268, 207] on div "Conditions Level 2 Is Not 'NodalsAi'" at bounding box center [615, 208] width 916 height 18
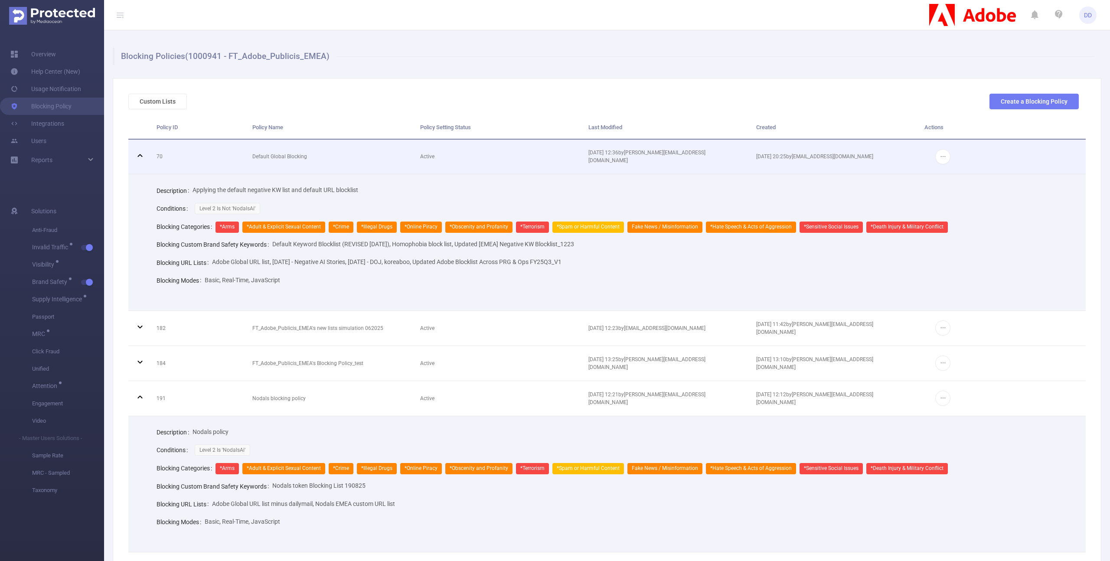
click at [159, 159] on td "70" at bounding box center [198, 157] width 96 height 35
